Goal: Information Seeking & Learning: Learn about a topic

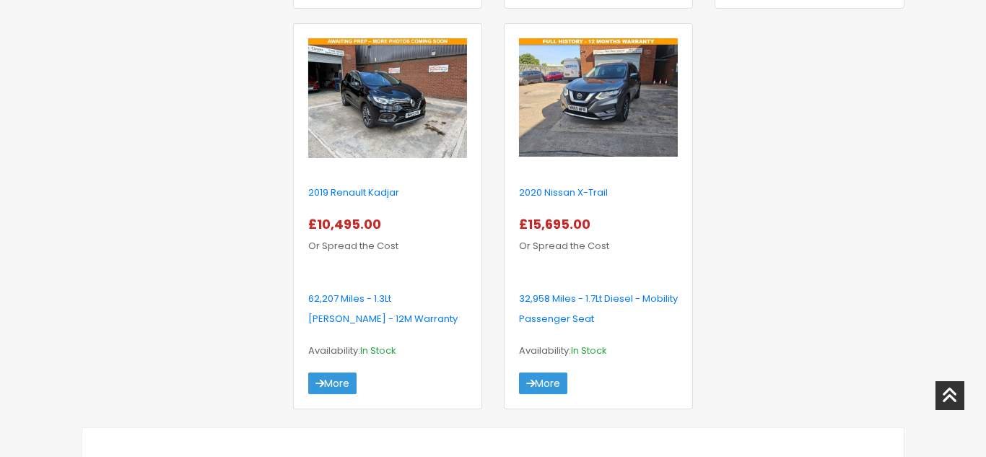
scroll to position [1444, 0]
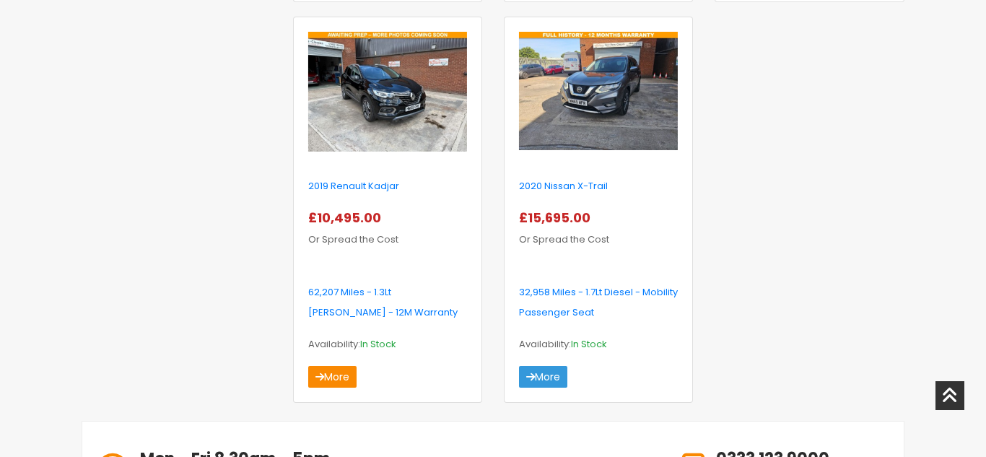
click at [332, 378] on link "More" at bounding box center [332, 377] width 48 height 22
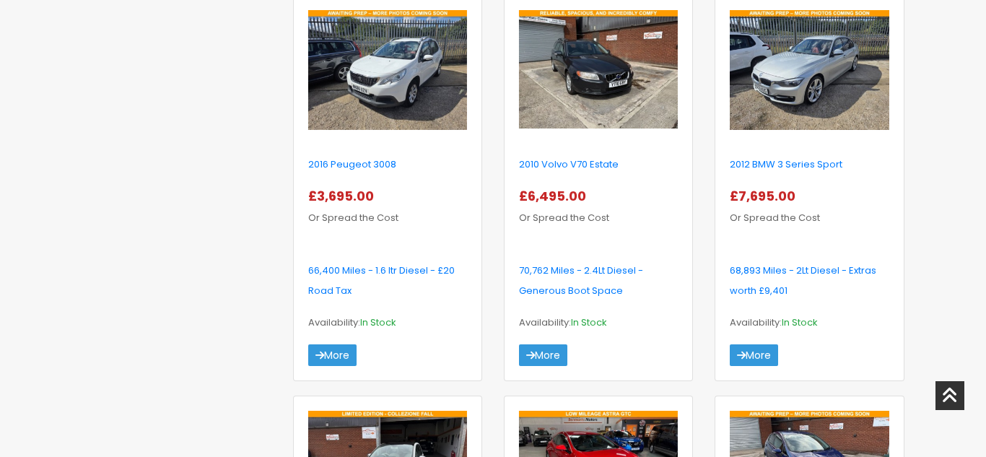
scroll to position [635, 0]
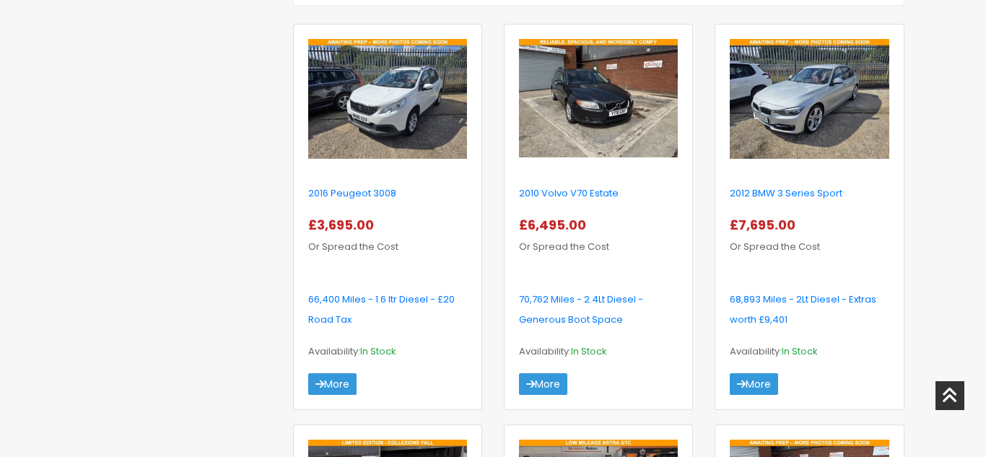
click at [369, 110] on img at bounding box center [387, 98] width 159 height 119
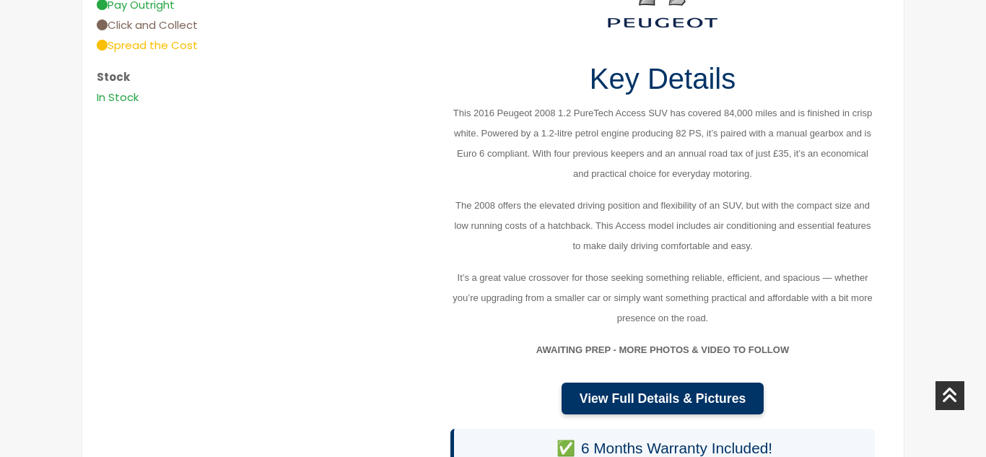
scroll to position [722, 0]
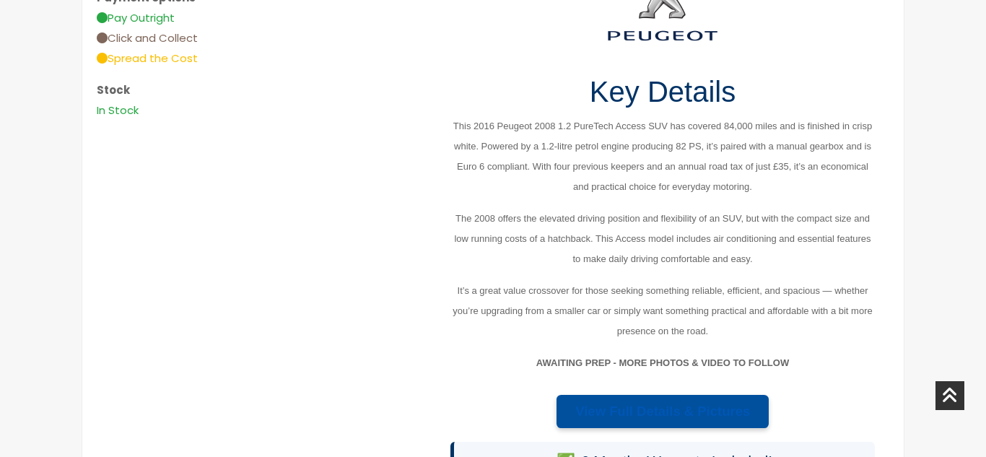
click at [689, 420] on link "View Full Details & Pictures" at bounding box center [663, 411] width 212 height 33
